Goal: Find specific page/section: Find specific page/section

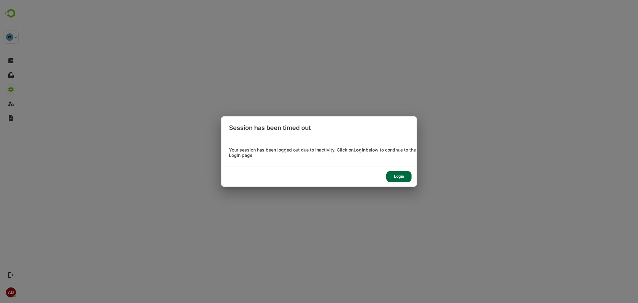
click at [396, 176] on div "Login" at bounding box center [399, 176] width 25 height 11
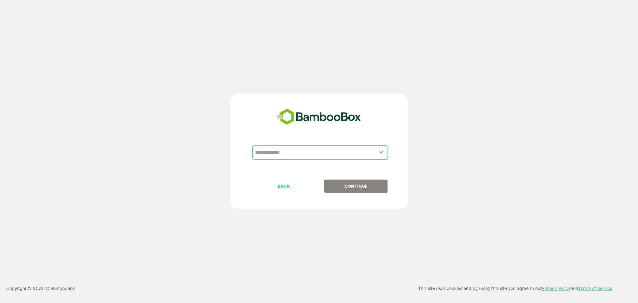
click at [301, 154] on input "text" at bounding box center [320, 152] width 133 height 12
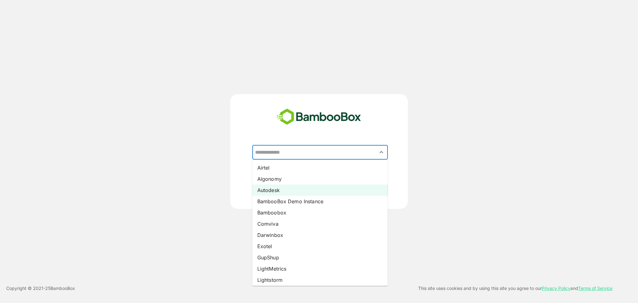
click at [288, 187] on li "Autodesk" at bounding box center [320, 190] width 136 height 11
type input "********"
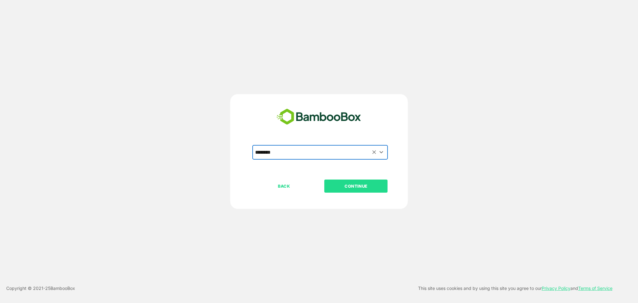
click at [363, 192] on button "CONTINUE" at bounding box center [355, 186] width 63 height 13
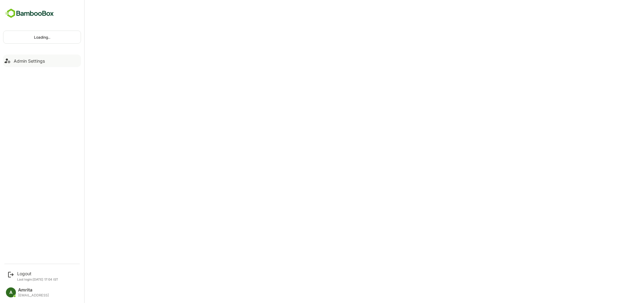
click at [25, 60] on div "Admin Settings" at bounding box center [29, 60] width 31 height 5
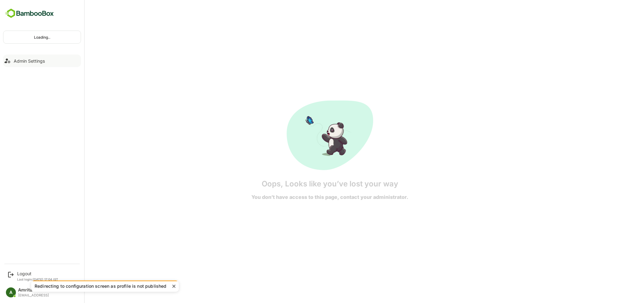
click at [17, 61] on div "Admin Settings" at bounding box center [29, 60] width 31 height 5
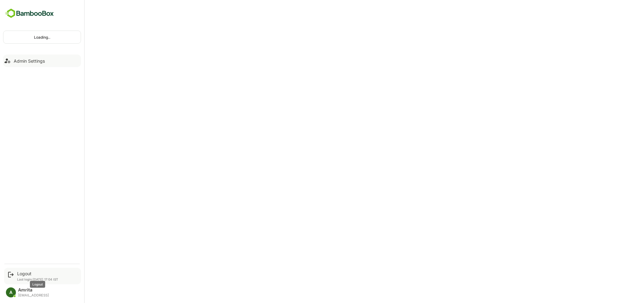
click at [27, 274] on div "Logout" at bounding box center [37, 273] width 41 height 5
